Goal: Use online tool/utility: Utilize a website feature to perform a specific function

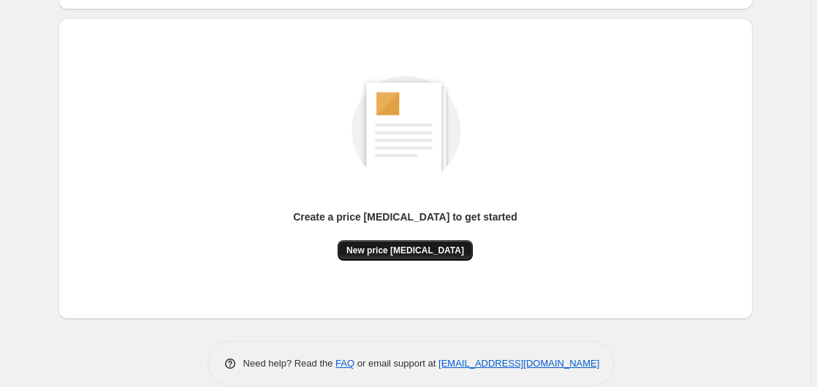
scroll to position [149, 0]
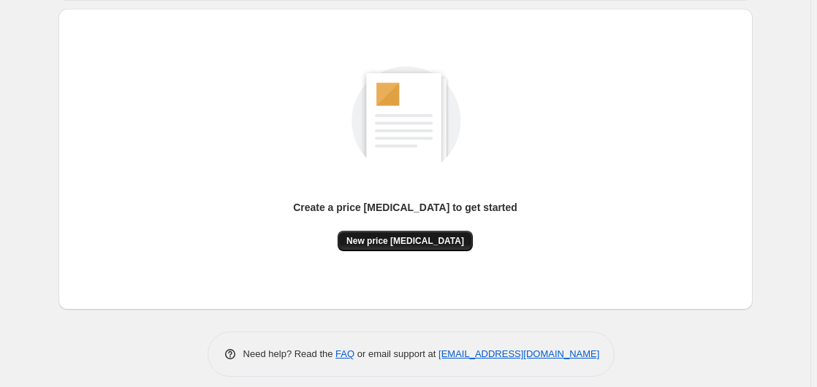
click at [410, 244] on span "New price [MEDICAL_DATA]" at bounding box center [405, 241] width 118 height 12
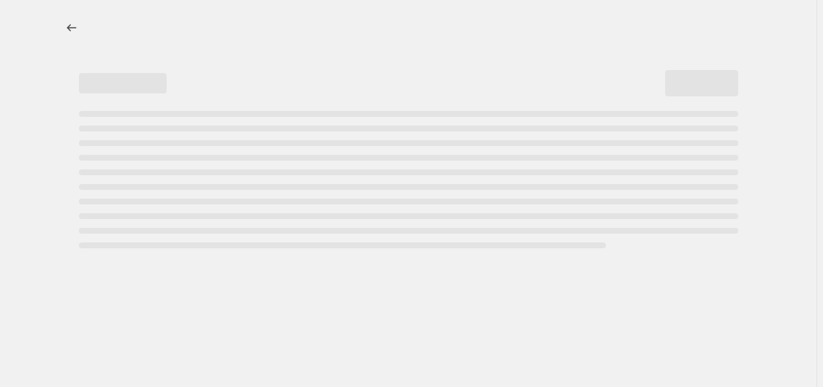
select select "percentage"
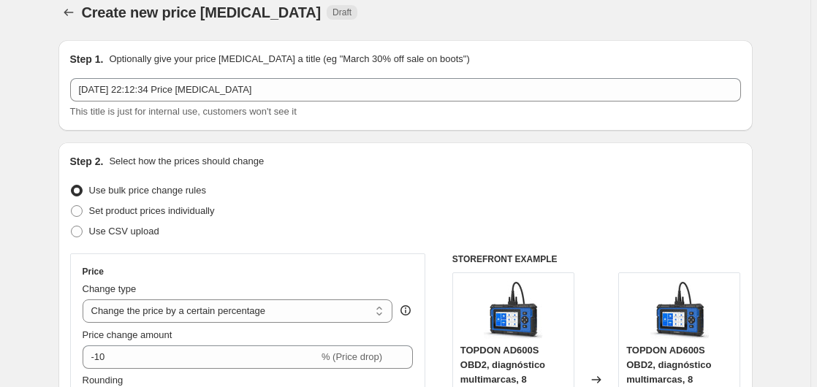
scroll to position [149, 0]
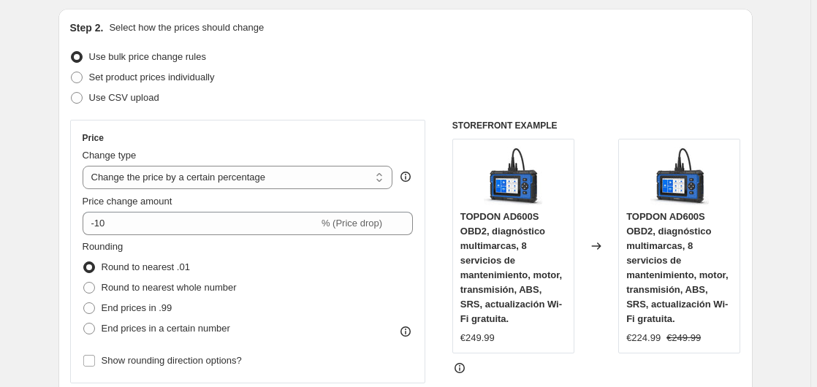
click at [138, 239] on div "Price Change type Change the price to a certain amount Change the price by a ce…" at bounding box center [248, 251] width 331 height 239
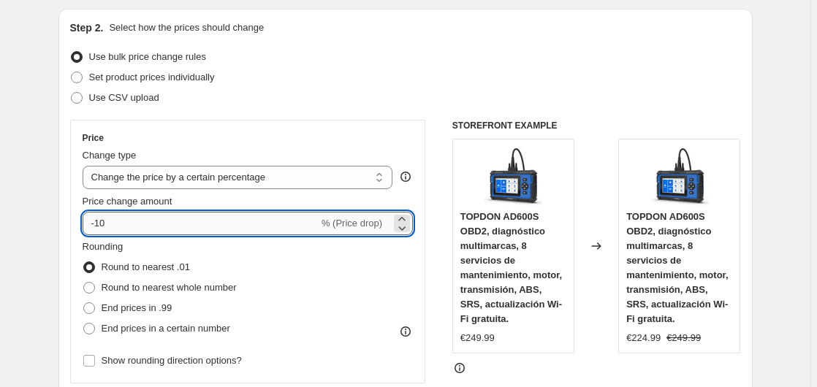
click at [155, 227] on input "-10" at bounding box center [201, 223] width 236 height 23
type input "-1"
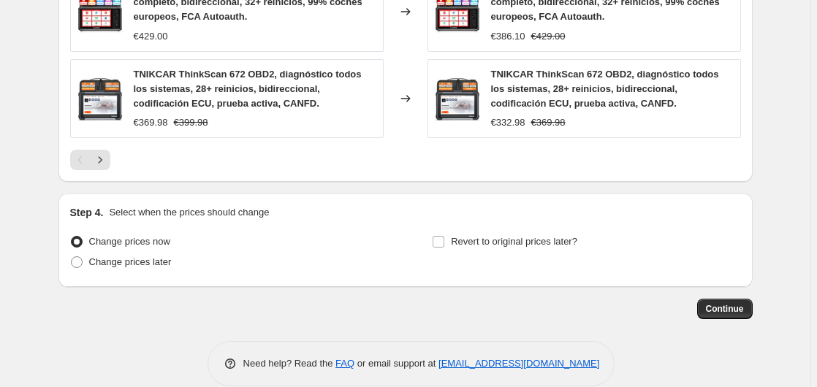
scroll to position [1200, 0]
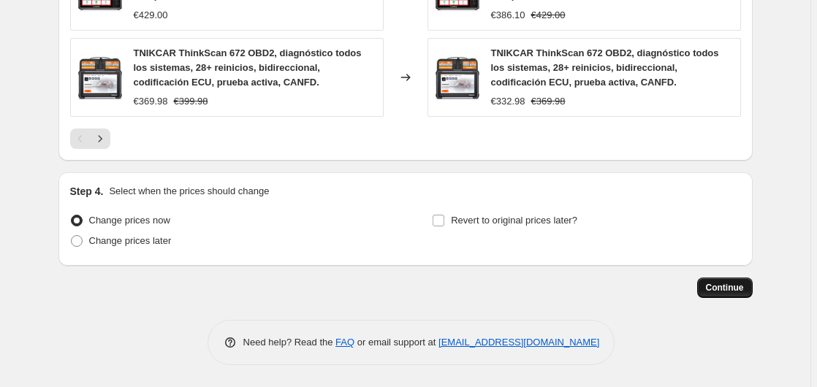
type input "-35"
click at [715, 291] on span "Continue" at bounding box center [725, 288] width 38 height 12
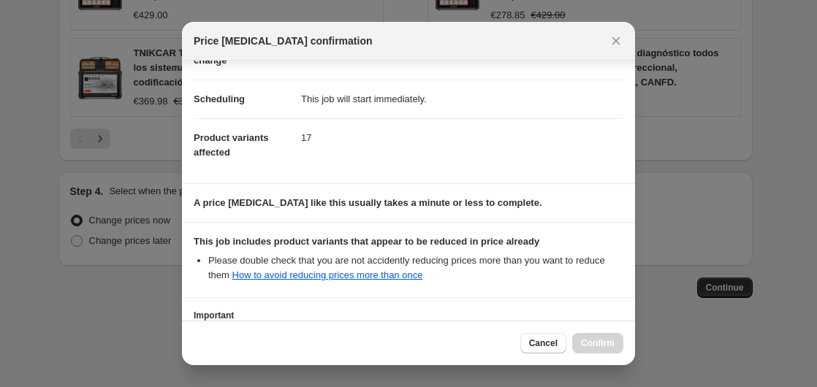
scroll to position [231, 0]
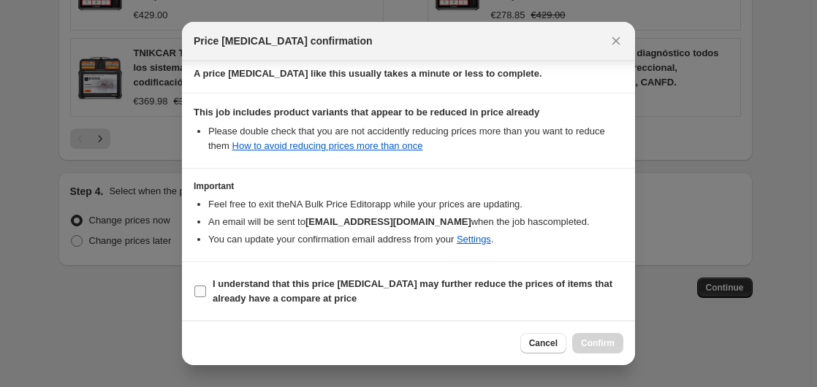
click at [229, 278] on span "I understand that this price change job may further reduce the prices of items …" at bounding box center [418, 291] width 411 height 29
click at [206, 286] on input "I understand that this price change job may further reduce the prices of items …" at bounding box center [200, 292] width 12 height 12
checkbox input "true"
click at [592, 341] on span "Confirm" at bounding box center [598, 344] width 34 height 12
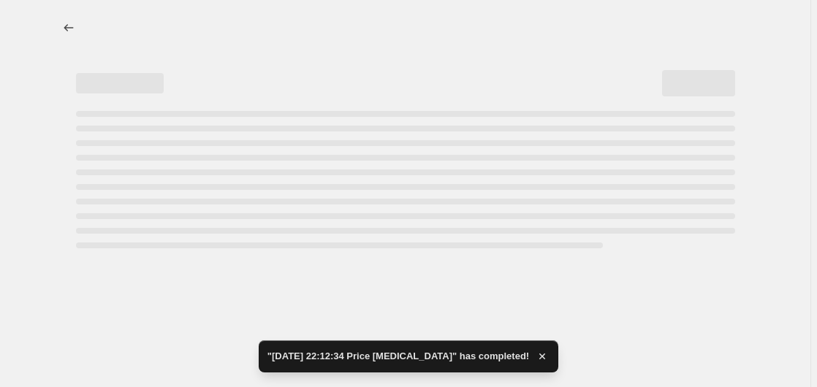
select select "percentage"
